Goal: Transaction & Acquisition: Purchase product/service

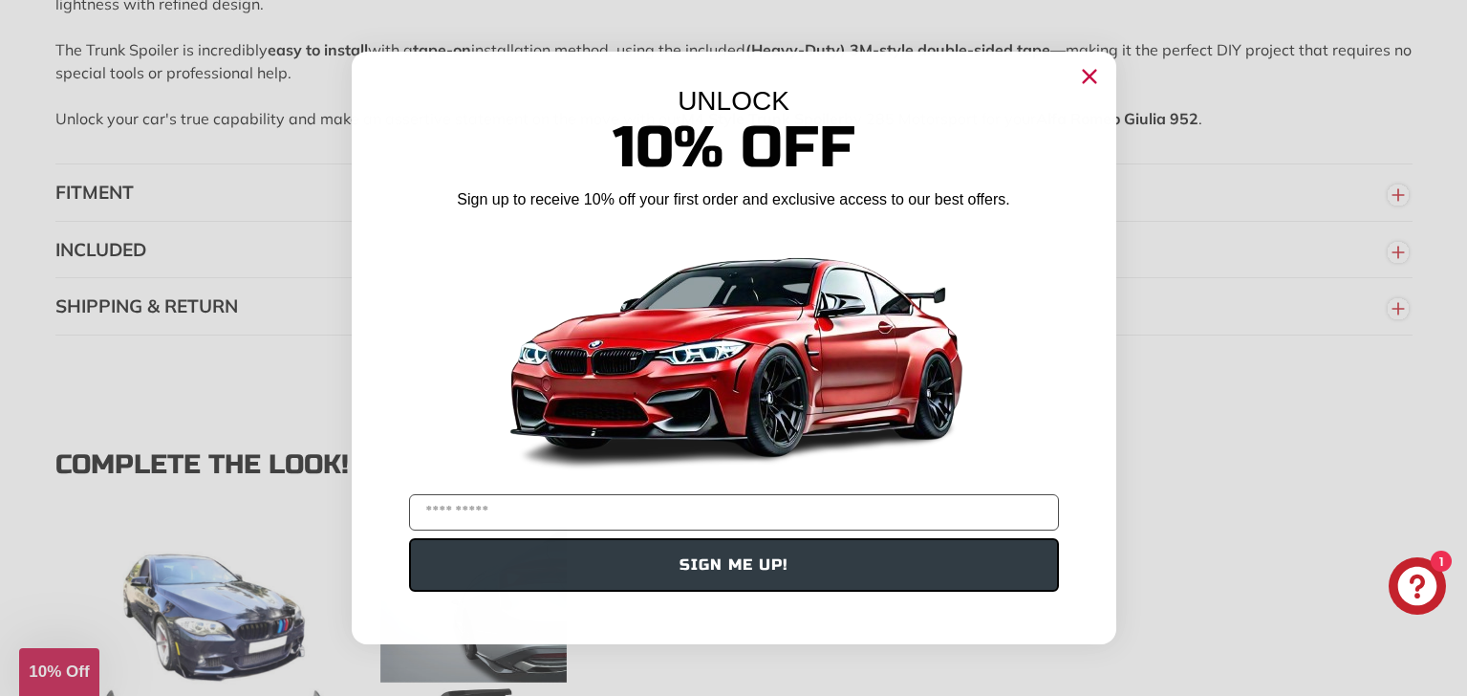
scroll to position [2088, 0]
